Goal: Contribute content

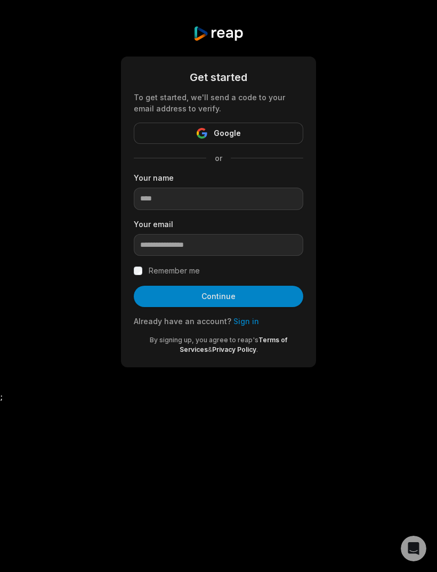
click at [286, 132] on button "Google" at bounding box center [219, 133] width 170 height 21
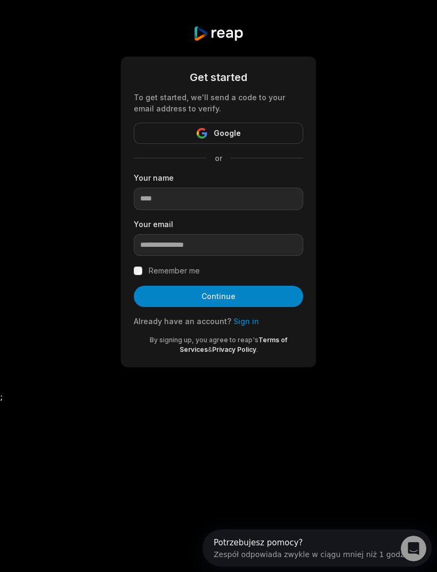
click at [252, 133] on button "Google" at bounding box center [219, 133] width 170 height 21
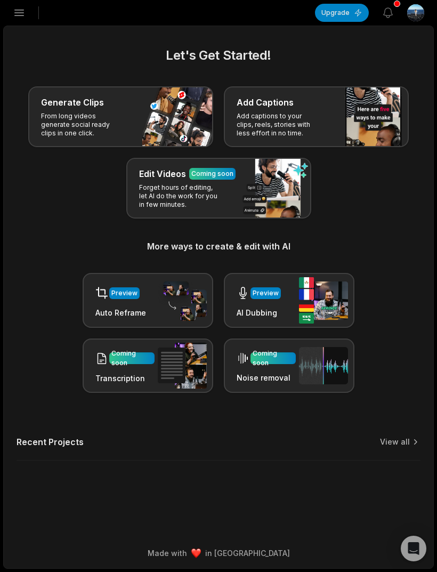
click at [187, 311] on img at bounding box center [182, 301] width 49 height 42
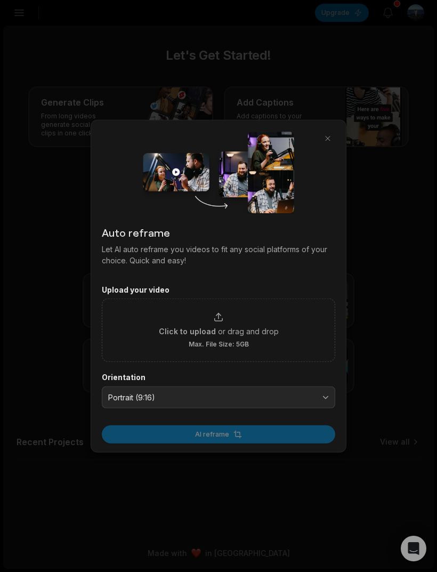
click at [258, 308] on div "Click to upload or drag and drop Max. File Size: 5GB" at bounding box center [219, 330] width 234 height 63
click at [230, 339] on div "Click to upload or drag and drop Max. File Size: 5GB" at bounding box center [219, 330] width 120 height 37
click at [0, 0] on input "Click to upload or drag and drop Max. File Size: 5GB" at bounding box center [0, 0] width 0 height 0
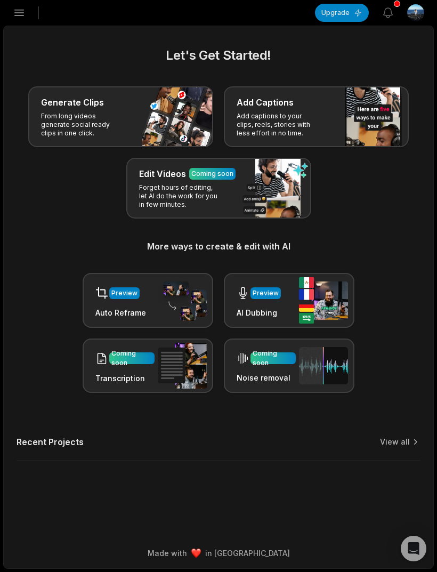
click at [187, 304] on img at bounding box center [182, 301] width 49 height 42
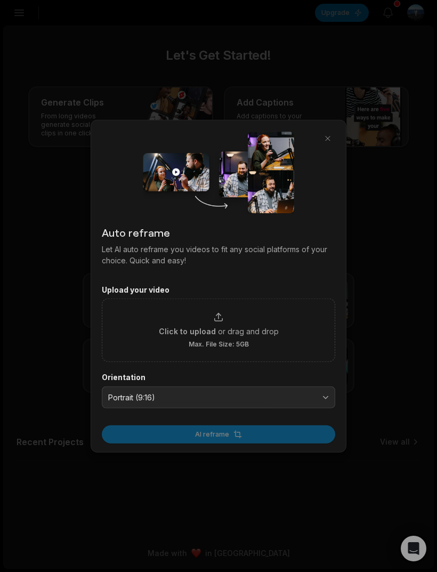
click at [228, 338] on div "Click to upload or drag and drop Max. File Size: 5GB" at bounding box center [219, 330] width 120 height 37
click at [0, 0] on input "Click to upload or drag and drop Max. File Size: 5GB" at bounding box center [0, 0] width 0 height 0
click at [253, 335] on span "or drag and drop" at bounding box center [248, 331] width 61 height 11
click at [0, 0] on input "Click to upload or drag and drop Max. File Size: 5GB" at bounding box center [0, 0] width 0 height 0
click at [266, 332] on span "or drag and drop" at bounding box center [248, 331] width 61 height 11
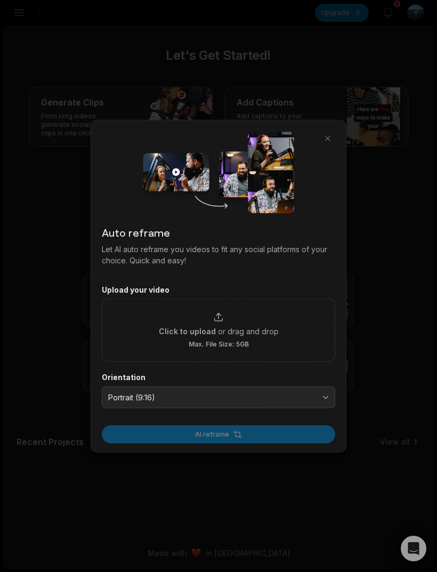
click at [0, 0] on input "Click to upload or drag and drop Max. File Size: 5GB" at bounding box center [0, 0] width 0 height 0
